Goal: Download file/media

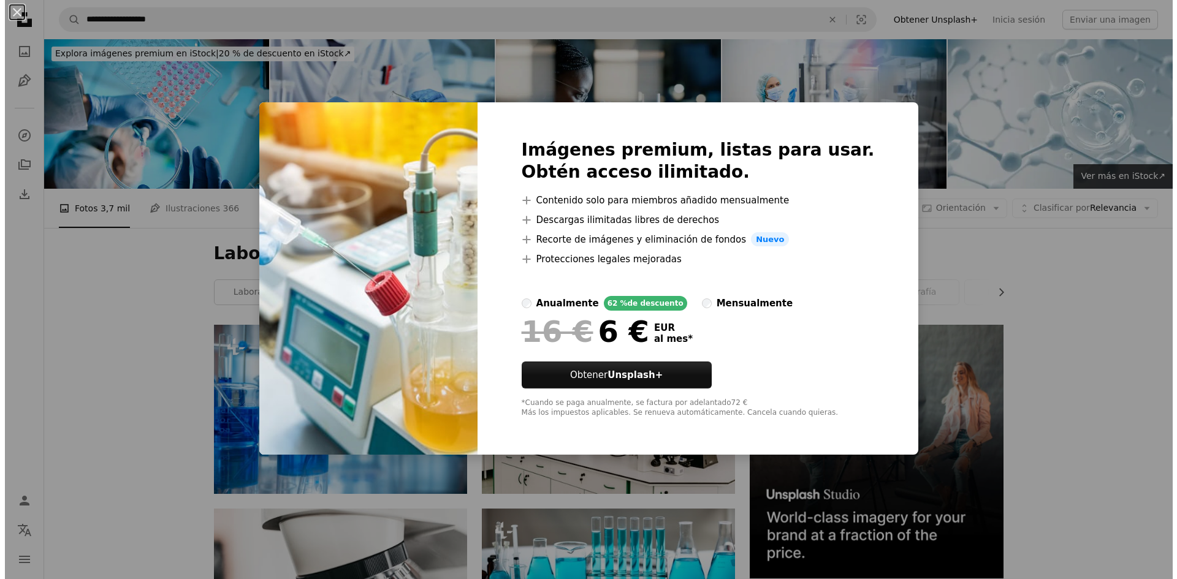
scroll to position [1104, 0]
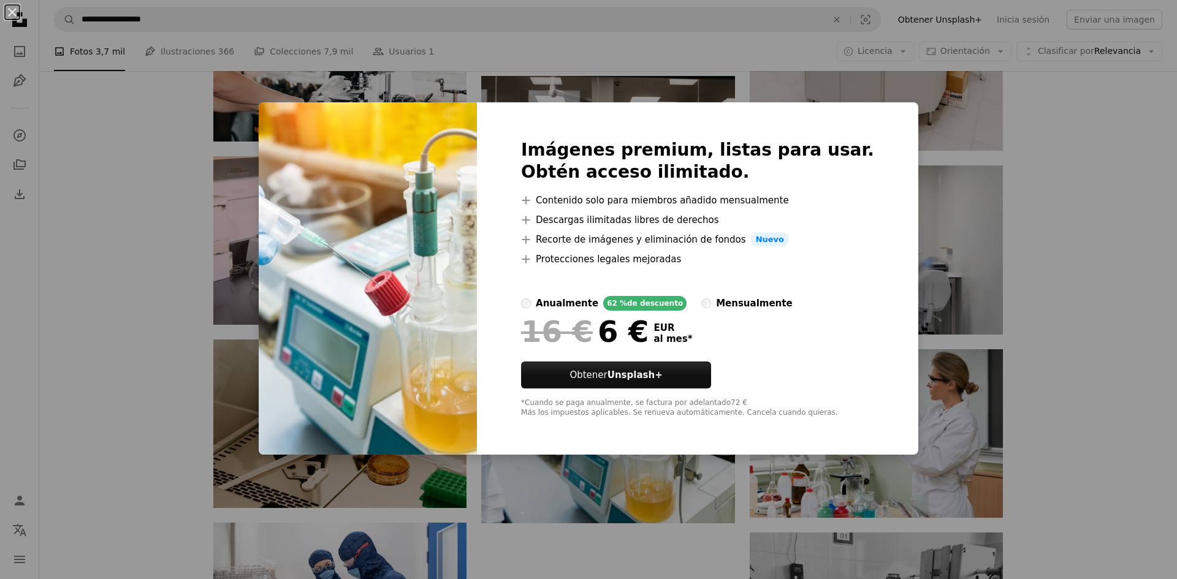
click at [341, 115] on img at bounding box center [368, 278] width 218 height 353
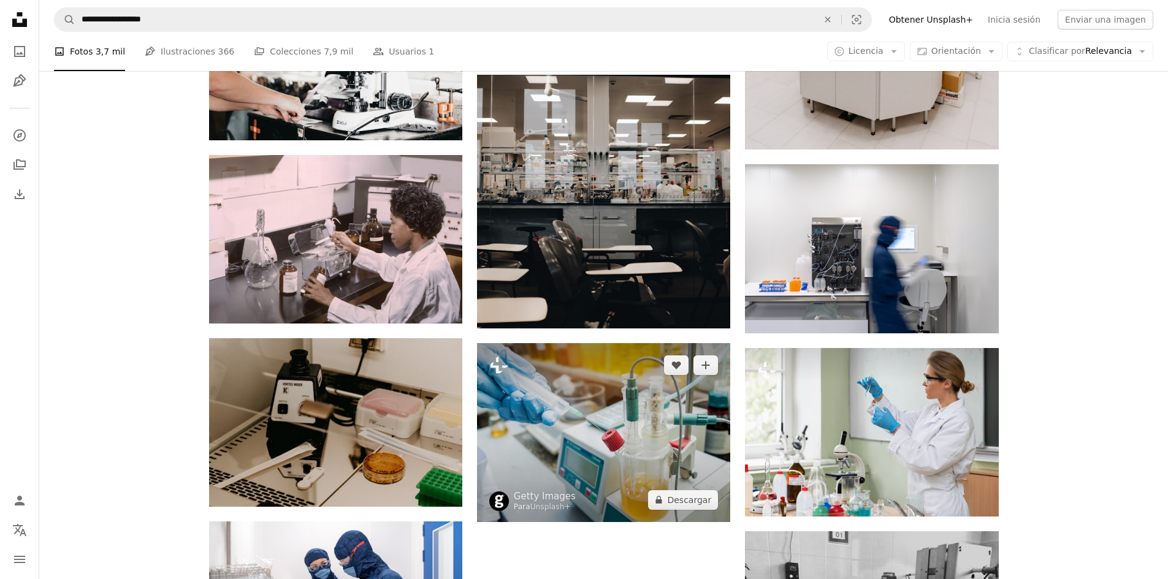
click at [592, 435] on img at bounding box center [603, 432] width 253 height 179
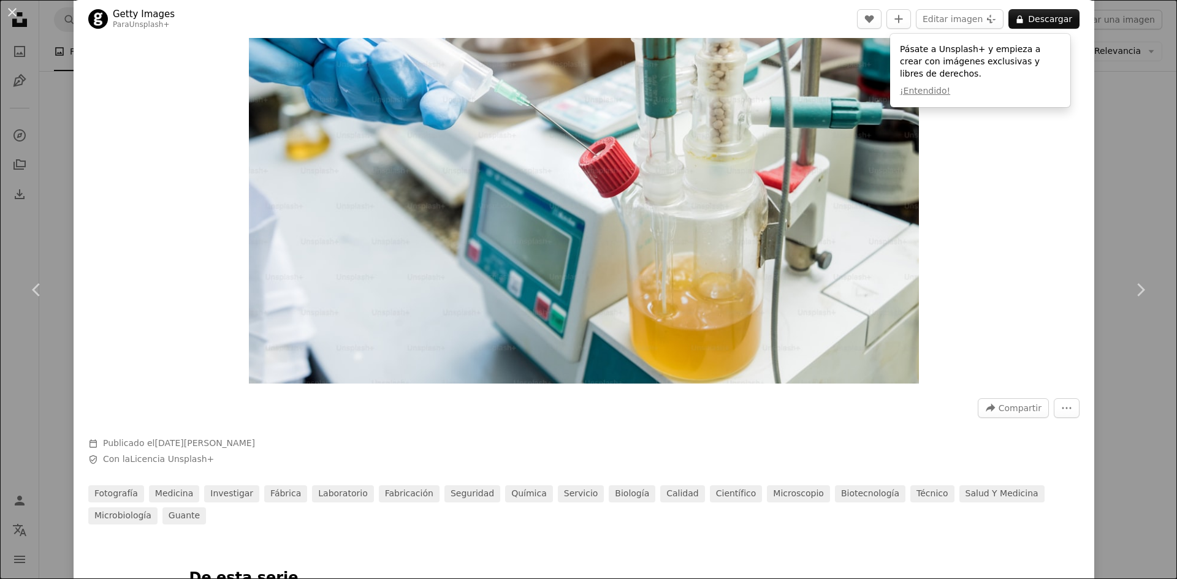
scroll to position [184, 0]
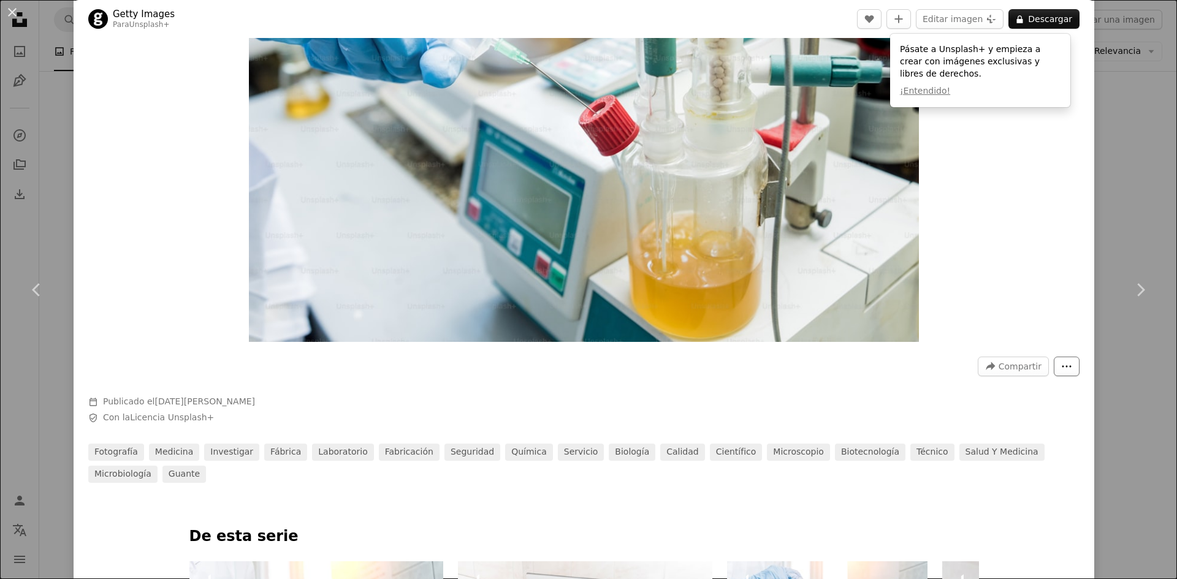
click at [1062, 364] on icon "More Actions" at bounding box center [1066, 366] width 11 height 11
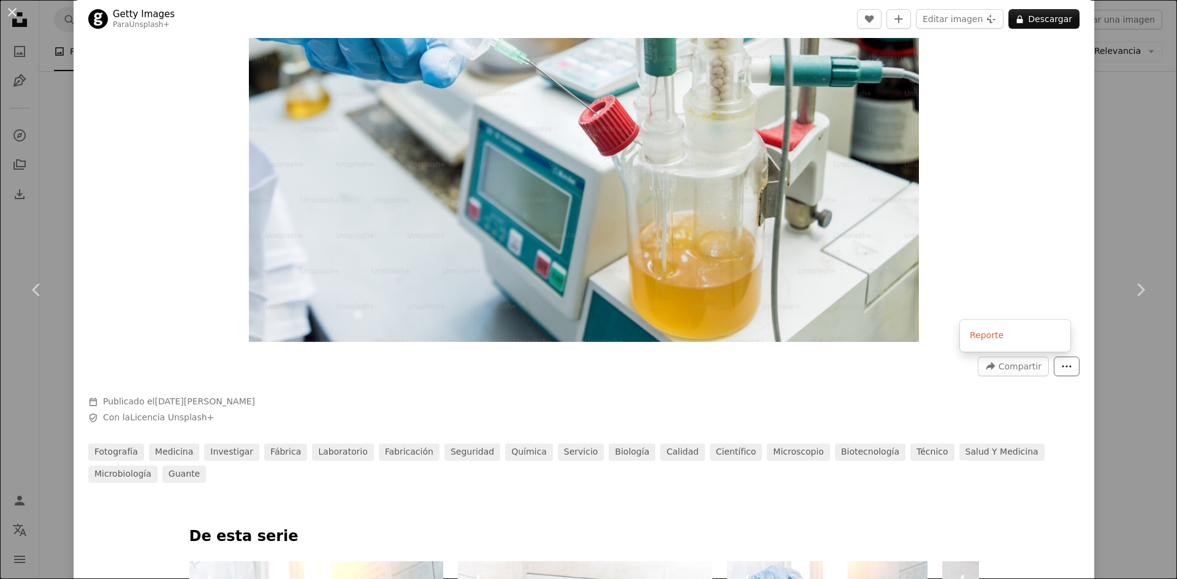
click at [1062, 364] on icon "More Actions" at bounding box center [1066, 366] width 11 height 11
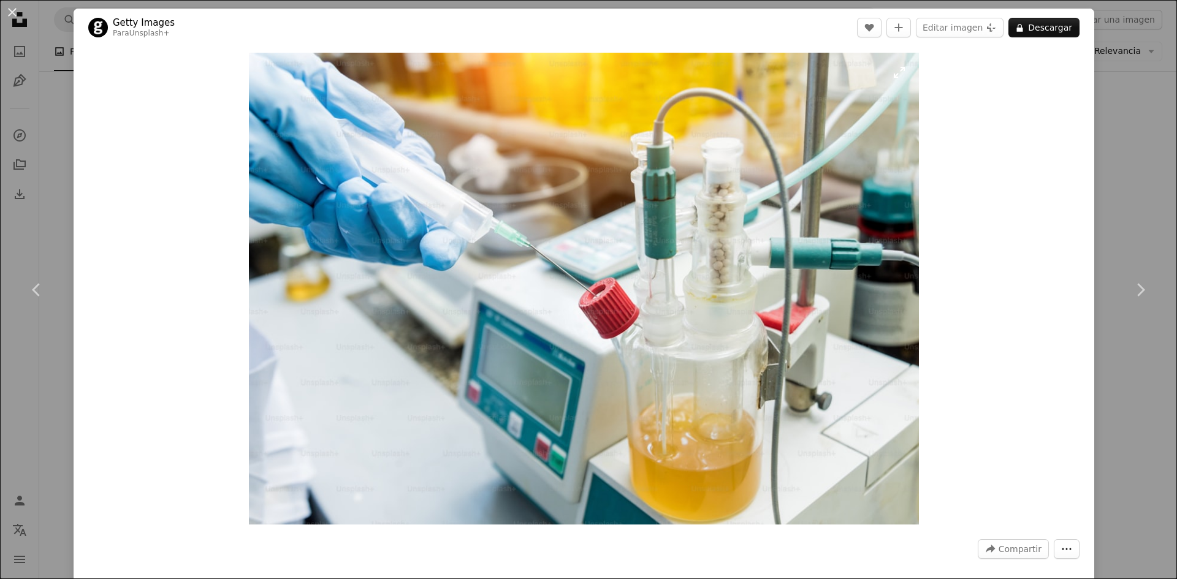
scroll to position [0, 0]
